Goal: Book appointment/travel/reservation

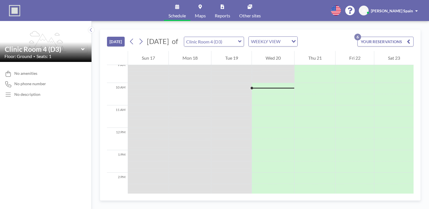
scroll to position [213, 0]
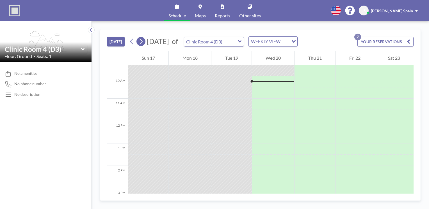
click at [141, 41] on icon at bounding box center [140, 41] width 5 height 8
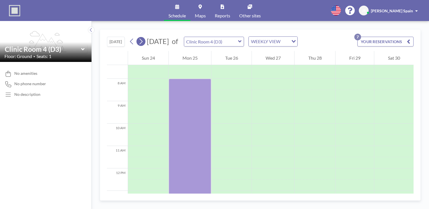
scroll to position [168, 0]
click at [143, 42] on icon at bounding box center [140, 41] width 5 height 8
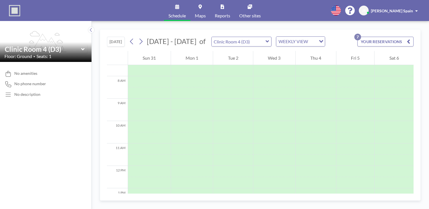
click at [83, 49] on icon at bounding box center [82, 49] width 3 height 2
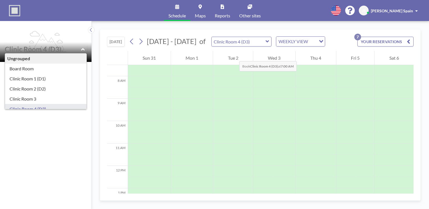
click at [234, 56] on div "Tue 2" at bounding box center [233, 58] width 40 height 14
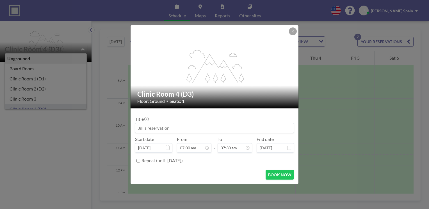
click at [212, 129] on input at bounding box center [214, 129] width 158 height 10
click at [293, 32] on icon at bounding box center [292, 31] width 3 height 3
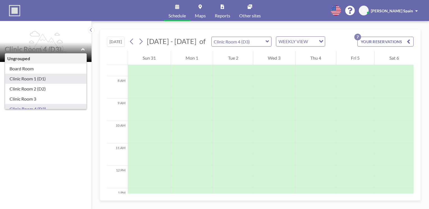
type input "Clinic Room 1 (D1)"
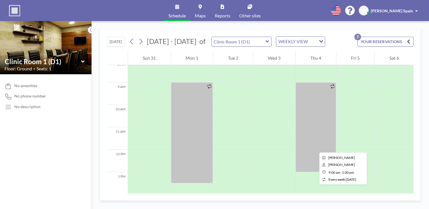
scroll to position [140, 0]
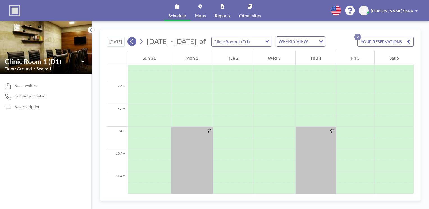
click at [130, 41] on icon at bounding box center [131, 41] width 5 height 8
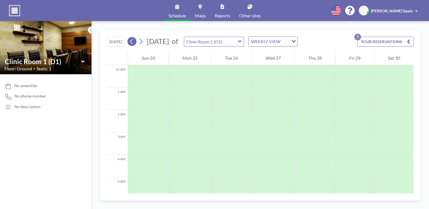
scroll to position [168, 0]
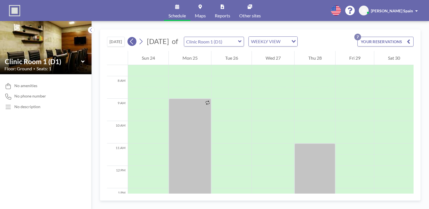
click at [130, 41] on icon at bounding box center [131, 41] width 5 height 8
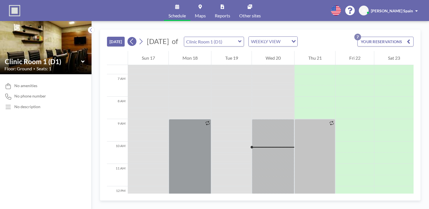
scroll to position [213, 0]
